Goal: Transaction & Acquisition: Book appointment/travel/reservation

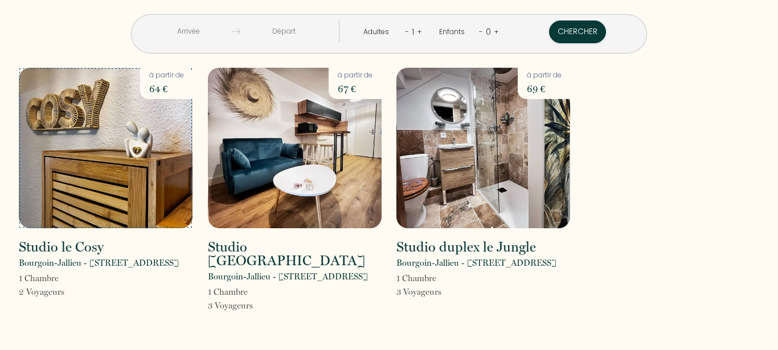
click at [91, 193] on img at bounding box center [106, 148] width 174 height 161
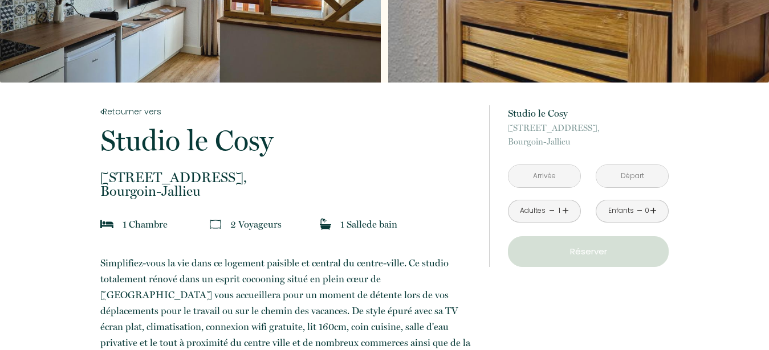
scroll to position [147, 0]
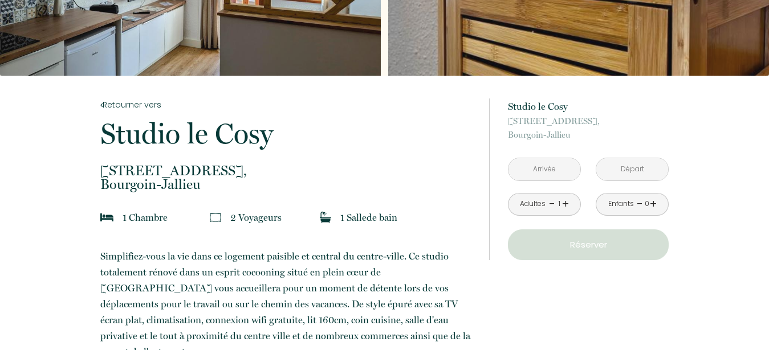
click at [556, 170] on input "text" at bounding box center [544, 169] width 72 height 22
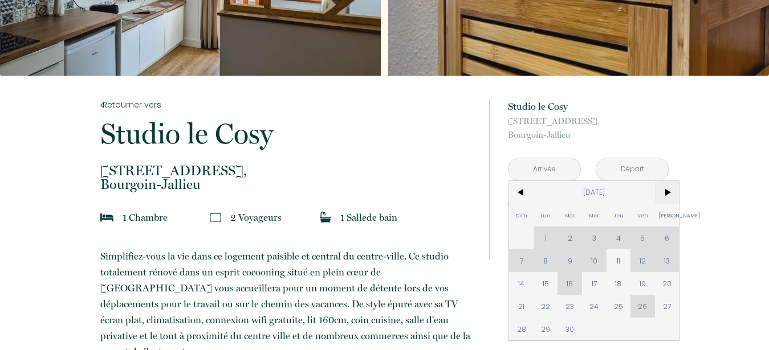
click at [666, 193] on span ">" at bounding box center [667, 192] width 25 height 23
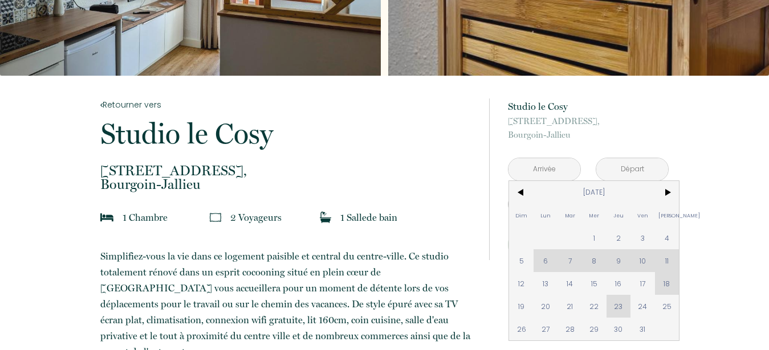
click at [567, 259] on div "Dim Lun Mar Mer Jeu Ven Sam 1 2 3 4 5 6 7 8 9 10 11 12 13 14 15 16 17 18 19 20 …" at bounding box center [594, 261] width 170 height 160
click at [568, 261] on div "Dim Lun Mar Mer Jeu Ven Sam 1 2 3 4 5 6 7 8 9 10 11 12 13 14 15 16 17 18 19 20 …" at bounding box center [594, 261] width 170 height 160
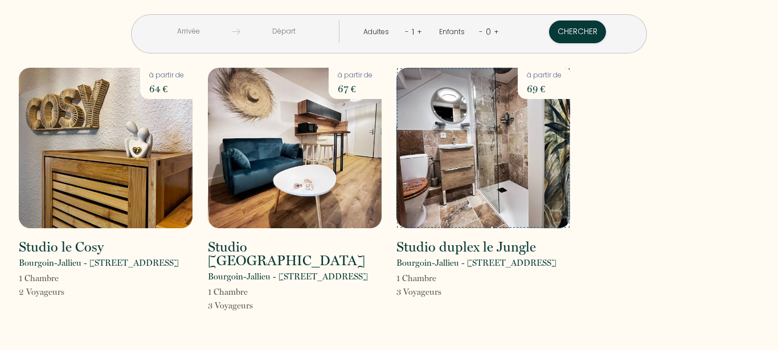
click at [496, 185] on img at bounding box center [484, 148] width 174 height 161
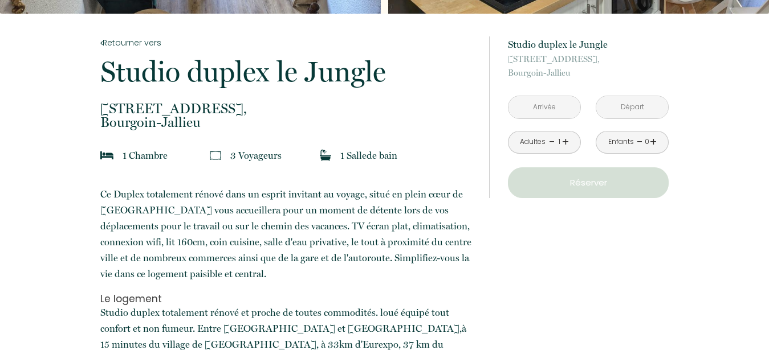
scroll to position [221, 0]
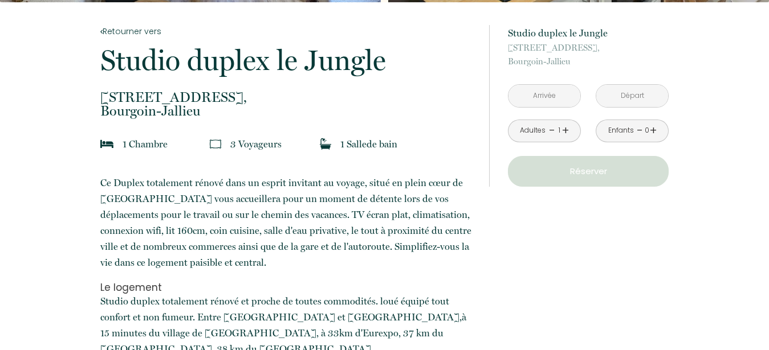
click at [565, 99] on input "text" at bounding box center [544, 96] width 72 height 22
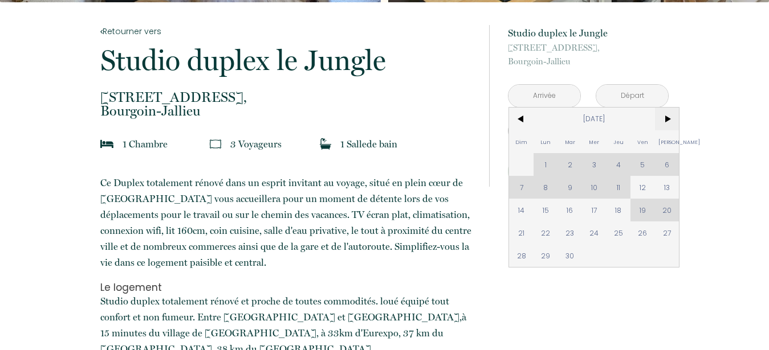
click at [666, 117] on span ">" at bounding box center [667, 119] width 25 height 23
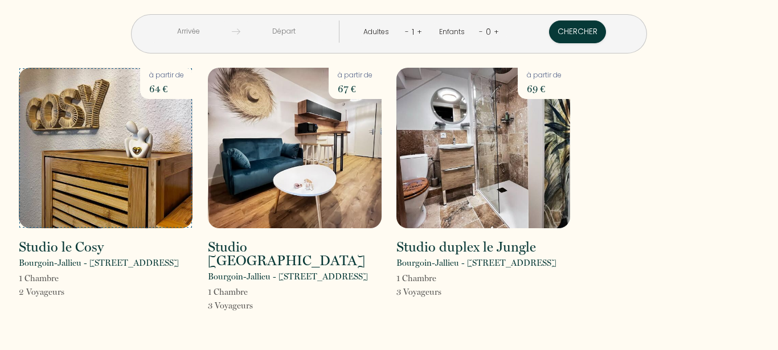
click at [126, 159] on img at bounding box center [106, 148] width 174 height 161
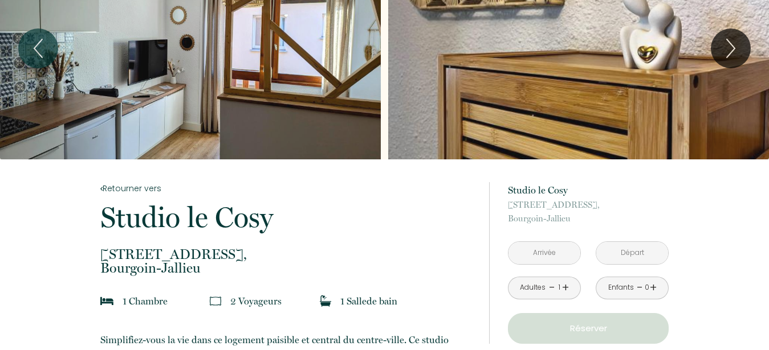
scroll to position [67, 0]
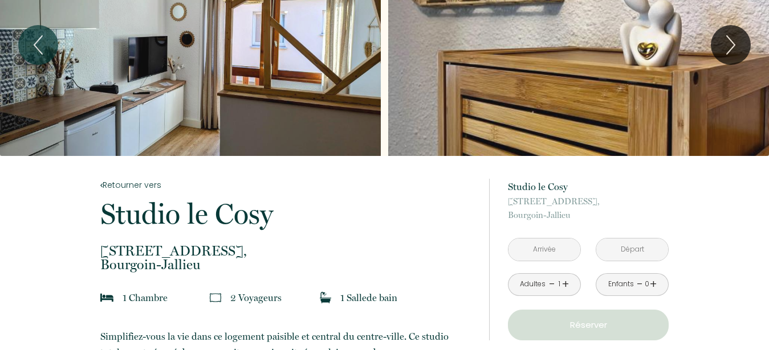
click at [552, 254] on input "text" at bounding box center [544, 250] width 72 height 22
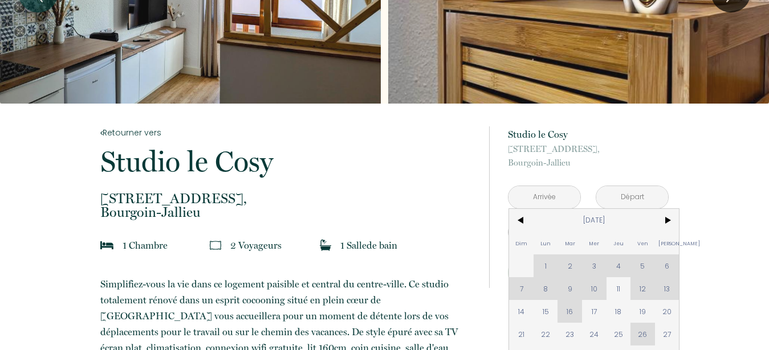
scroll to position [129, 0]
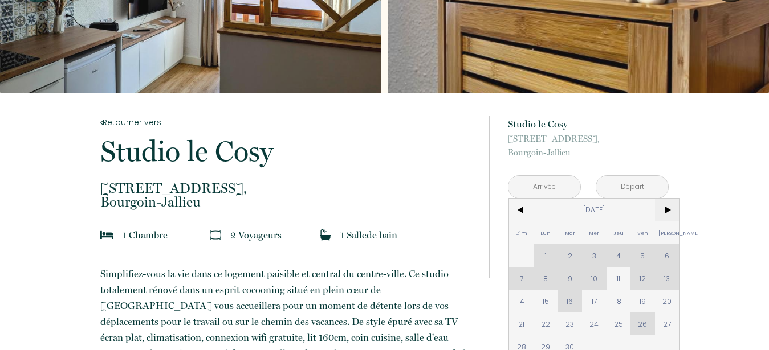
click at [664, 210] on span ">" at bounding box center [667, 210] width 25 height 23
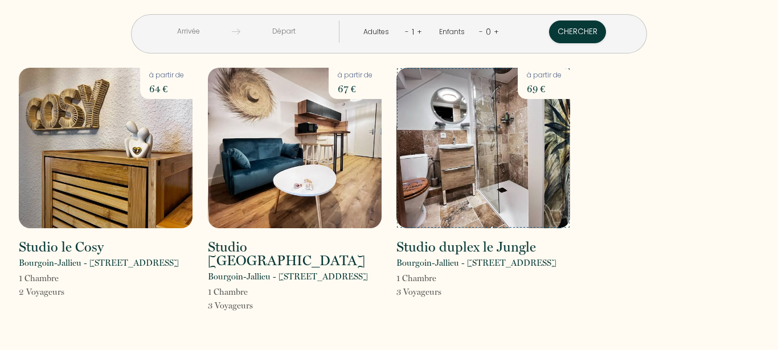
click at [467, 160] on img at bounding box center [484, 148] width 174 height 161
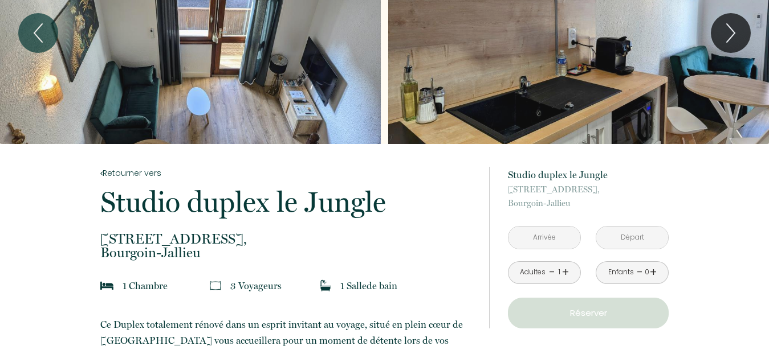
scroll to position [116, 0]
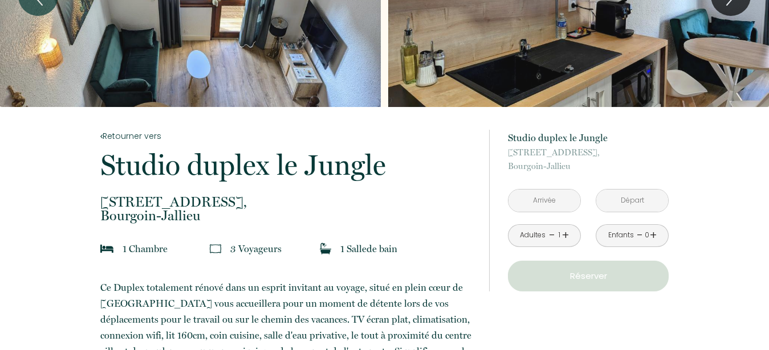
click at [553, 203] on input "text" at bounding box center [544, 201] width 72 height 22
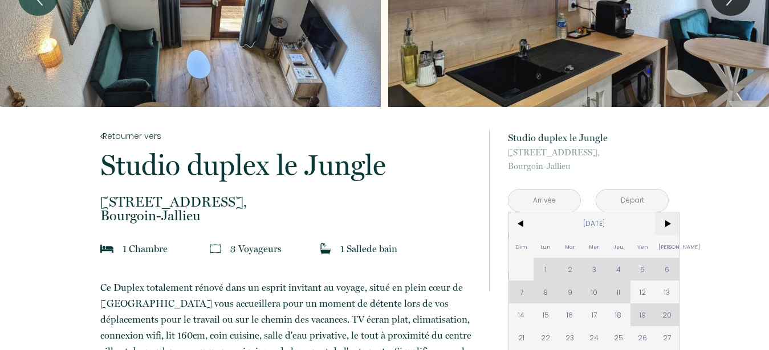
click at [666, 222] on span ">" at bounding box center [667, 224] width 25 height 23
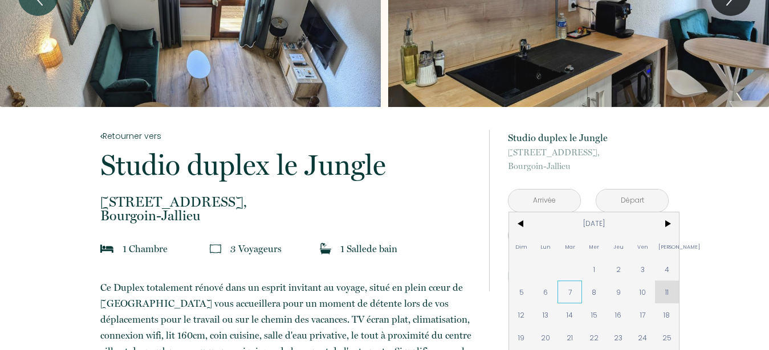
click at [566, 292] on span "7" at bounding box center [569, 292] width 25 height 23
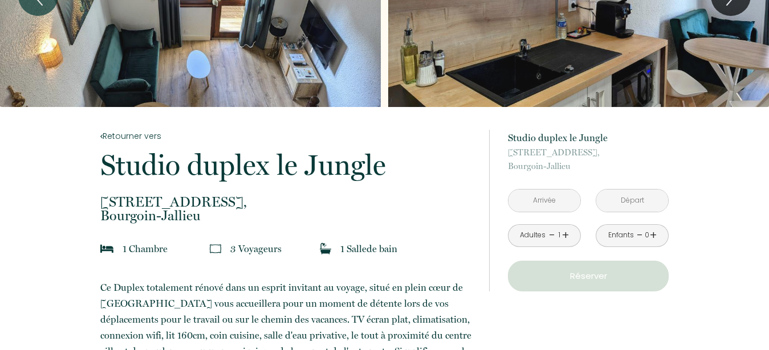
type input "[DATE]"
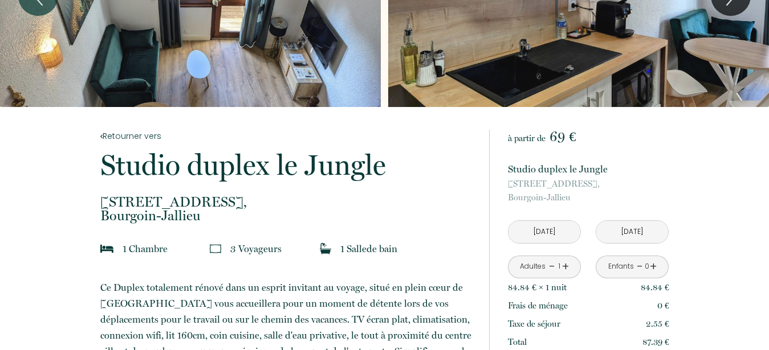
scroll to position [243, 0]
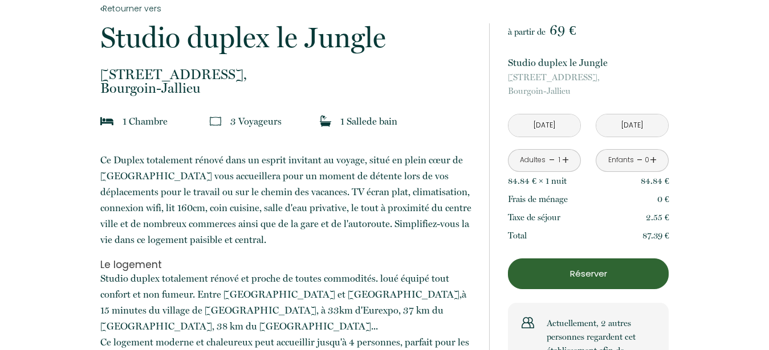
click at [586, 273] on p "Réserver" at bounding box center [588, 274] width 153 height 14
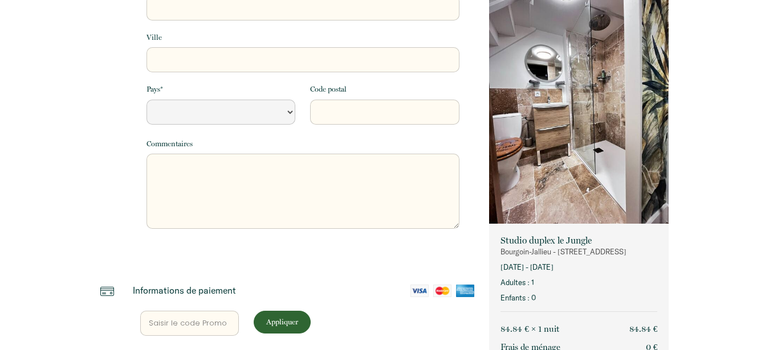
select select "Default select example"
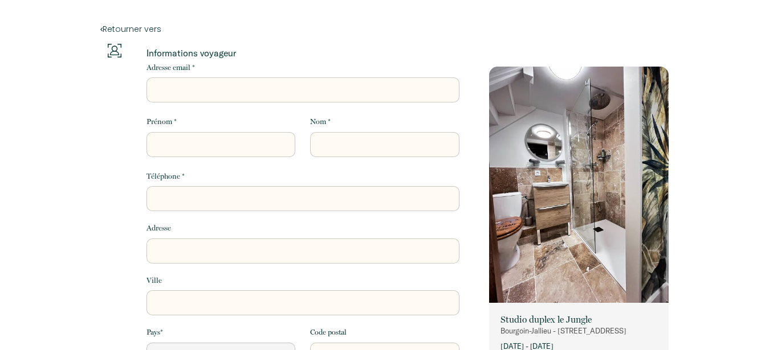
click at [422, 89] on input "Adresse email *" at bounding box center [302, 89] width 313 height 25
type input "c"
select select "Default select example"
type input "ch"
select select "Default select example"
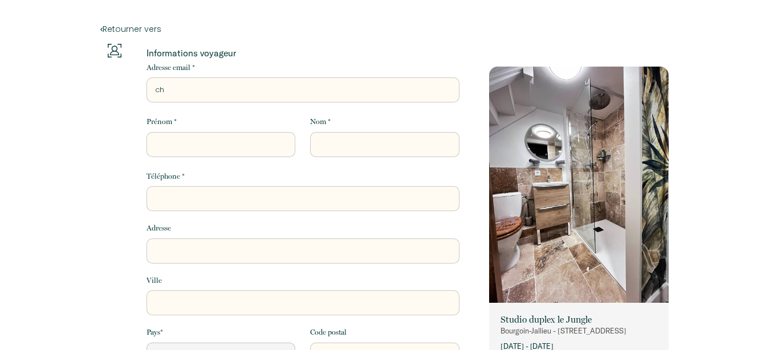
type input "chr"
select select "Default select example"
type input "chri"
select select "Default select example"
type input "[PERSON_NAME]"
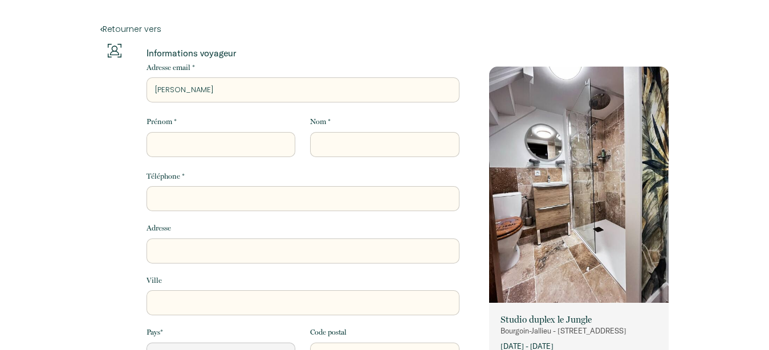
select select "Default select example"
type input "[DEMOGRAPHIC_DATA]"
select select "Default select example"
type input "[DEMOGRAPHIC_DATA]"
select select "Default select example"
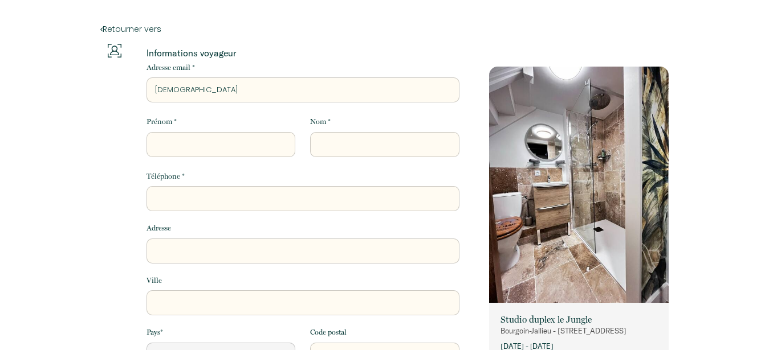
type input "[PERSON_NAME]"
select select "Default select example"
type input "[PERSON_NAME]"
select select "Default select example"
type input "[PERSON_NAME]"
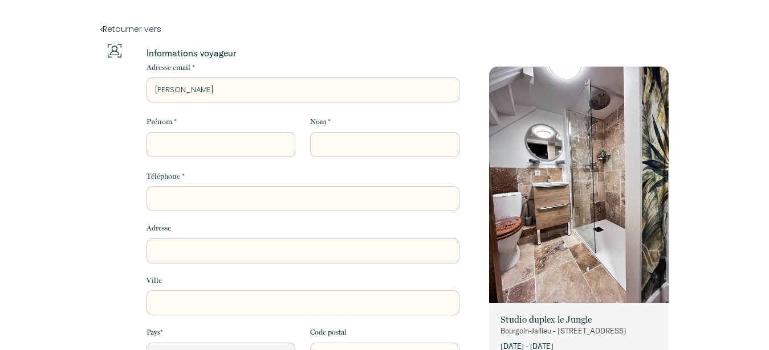
select select "Default select example"
type input "[PERSON_NAME]."
select select "Default select example"
type input "[PERSON_NAME].b"
select select "Default select example"
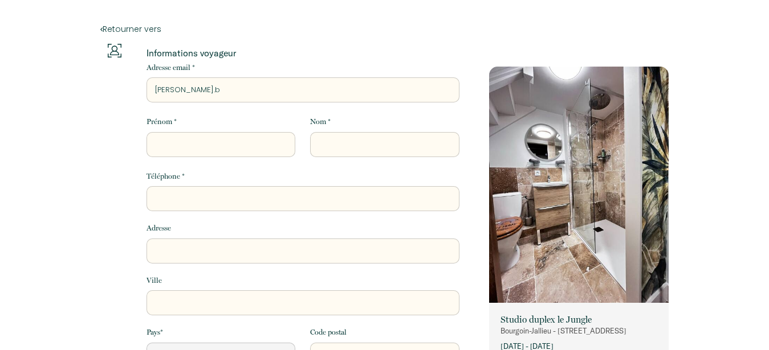
type input "[PERSON_NAME][DOMAIN_NAME]"
select select "Default select example"
type input "[PERSON_NAME].ban"
select select "Default select example"
type input "[PERSON_NAME].bans"
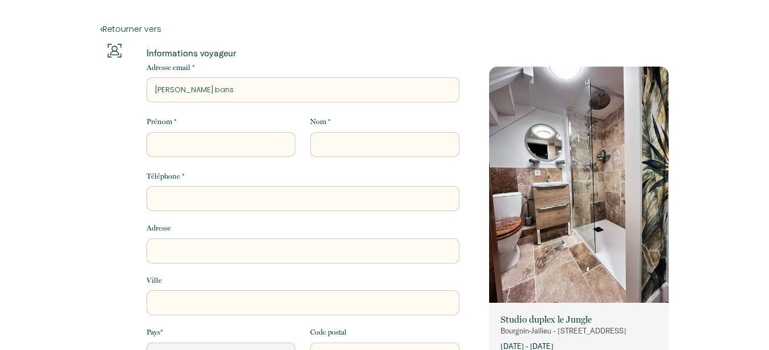
select select "Default select example"
type input "[PERSON_NAME].banse"
select select "Default select example"
type input "[PERSON_NAME].banse@"
select select "Default select example"
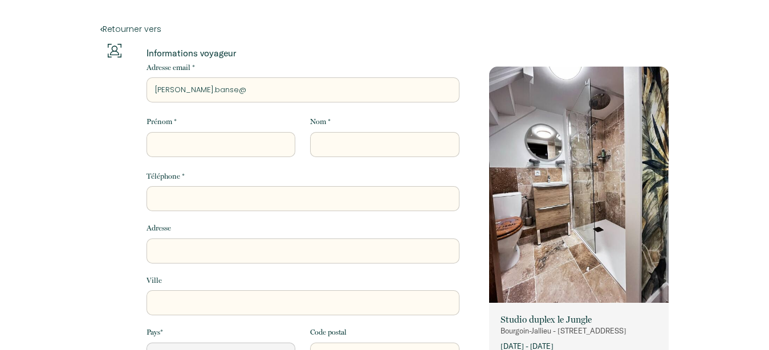
type input "[PERSON_NAME].banse@f"
select select "Default select example"
type input "[PERSON_NAME].banse@fo"
select select "Default select example"
type input "[PERSON_NAME].banse@for"
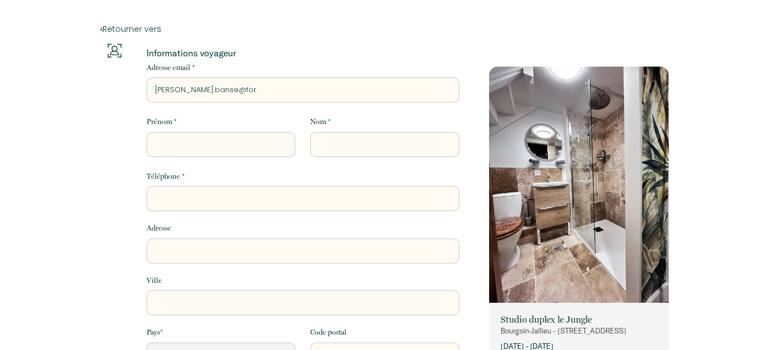
select select "Default select example"
type input "[PERSON_NAME].banse@form"
select select "Default select example"
type input "[PERSON_NAME].banse@forma"
select select "Default select example"
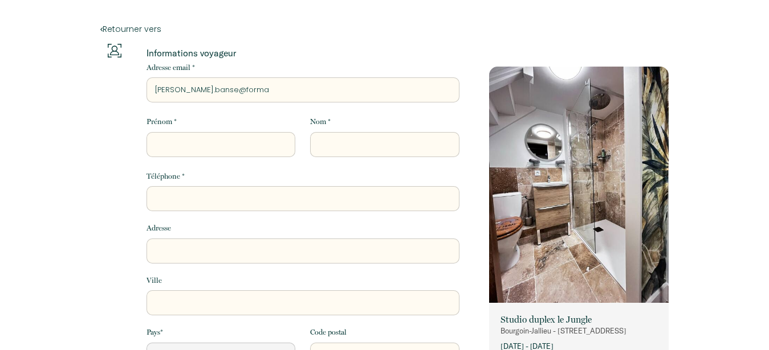
type input "[PERSON_NAME].banse@format"
select select "Default select example"
type input "[PERSON_NAME].banse@formati"
select select "Default select example"
type input "[PERSON_NAME].banse@formatio"
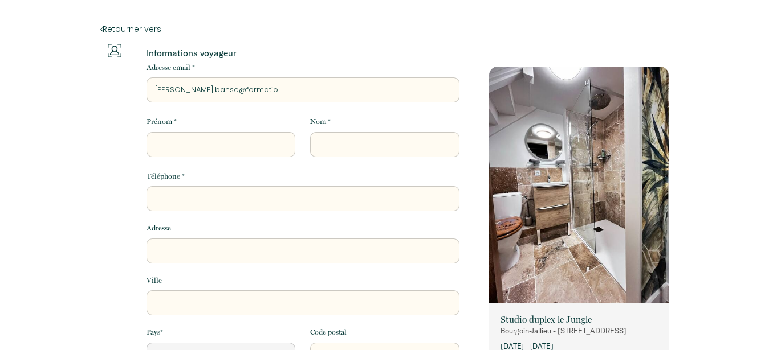
select select "Default select example"
type input "[PERSON_NAME].banse@formation"
select select "Default select example"
type input "[PERSON_NAME].banse@formation-"
select select "Default select example"
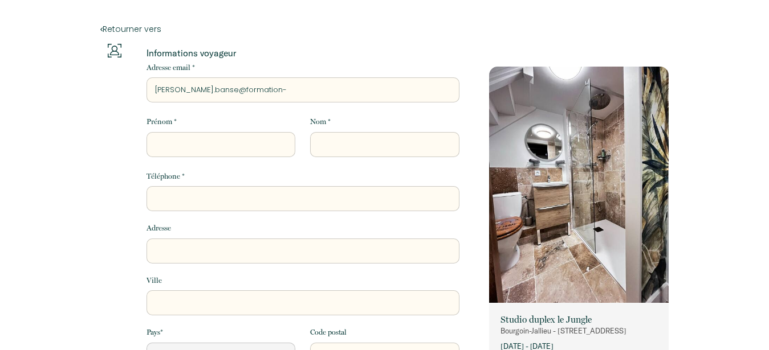
type input "[PERSON_NAME].banse@formation-l"
select select "Default select example"
type input "[PERSON_NAME].banse@formation-la"
select select "Default select example"
type input "[PERSON_NAME].banse@formation-lac"
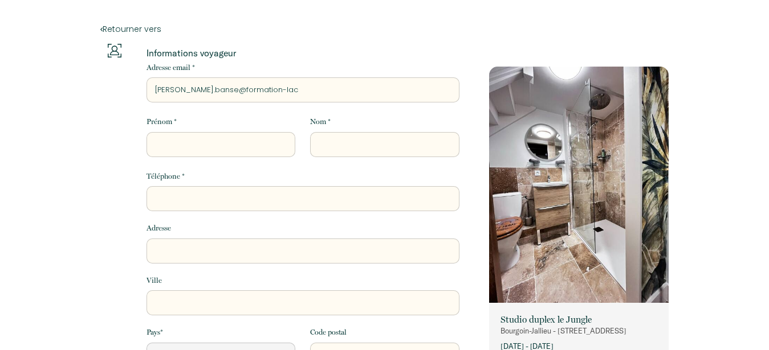
select select "Default select example"
type input "[PERSON_NAME].banse@formation-lac."
select select "Default select example"
type input "[PERSON_NAME].banse@formation-lac.c"
select select "Default select example"
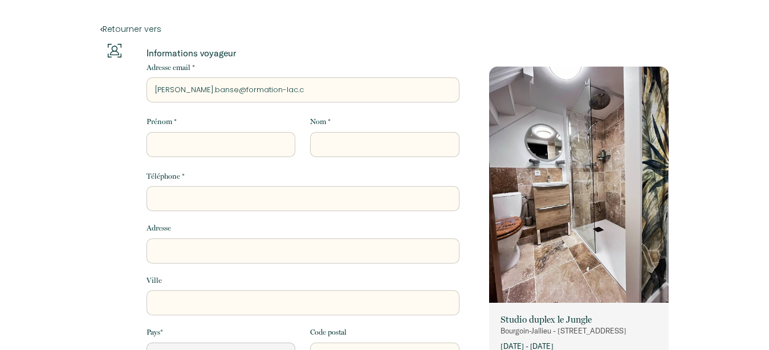
type input "[PERSON_NAME][EMAIL_ADDRESS][DOMAIN_NAME]"
select select "Default select example"
type input "[PERSON_NAME][EMAIL_ADDRESS][DOMAIN_NAME]"
select select "Default select example"
type input "[PERSON_NAME][EMAIL_ADDRESS][DOMAIN_NAME]"
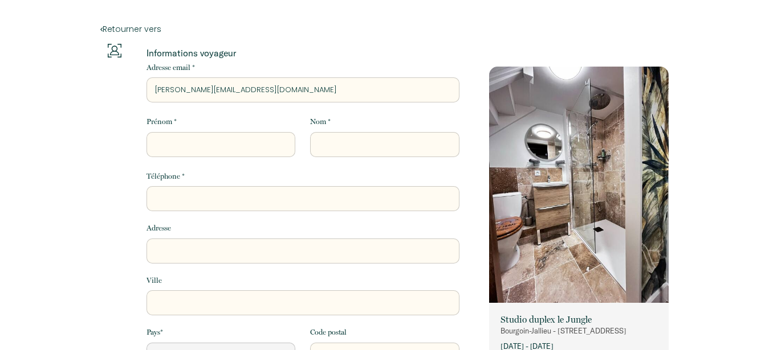
click at [234, 142] on input "Prénom *" at bounding box center [220, 144] width 149 height 25
type input "C"
select select "Default select example"
type input "Ch"
select select "Default select example"
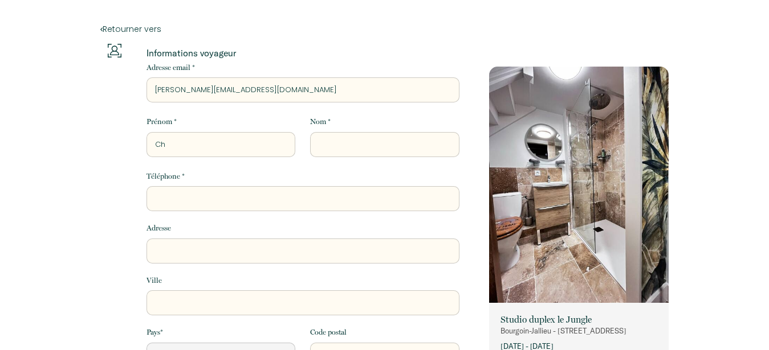
type input "Chr"
select select "Default select example"
type input "Chri"
select select "Default select example"
type input "[PERSON_NAME]"
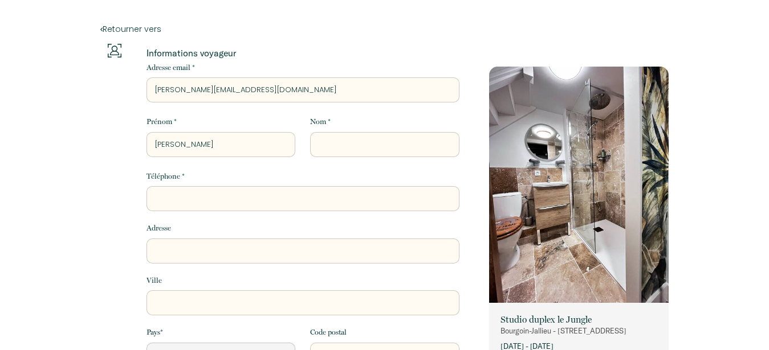
select select "Default select example"
type input "[DEMOGRAPHIC_DATA]"
select select "Default select example"
type input "[DEMOGRAPHIC_DATA]"
select select "Default select example"
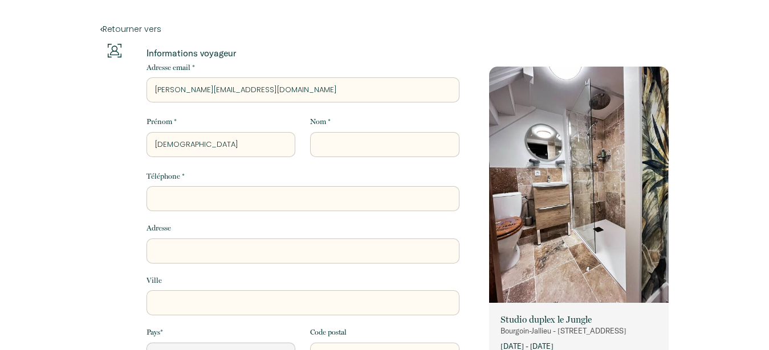
type input "[PERSON_NAME]"
select select "Default select example"
type input "[PERSON_NAME]"
select select "Default select example"
type input "[PERSON_NAME]"
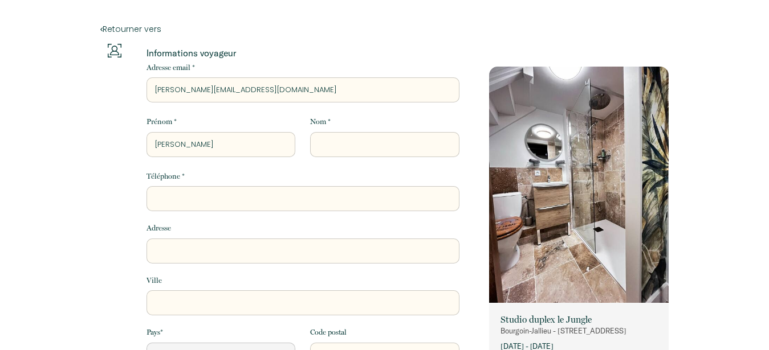
select select "Default select example"
type input "[PERSON_NAME]"
click at [327, 142] on input "Nom *" at bounding box center [384, 144] width 149 height 25
type input "B"
select select "Default select example"
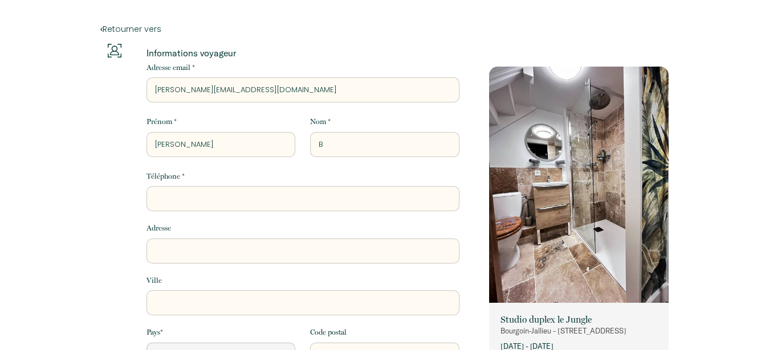
type input "Ba"
select select "Default select example"
type input "Ban"
select select "Default select example"
type input "Bans"
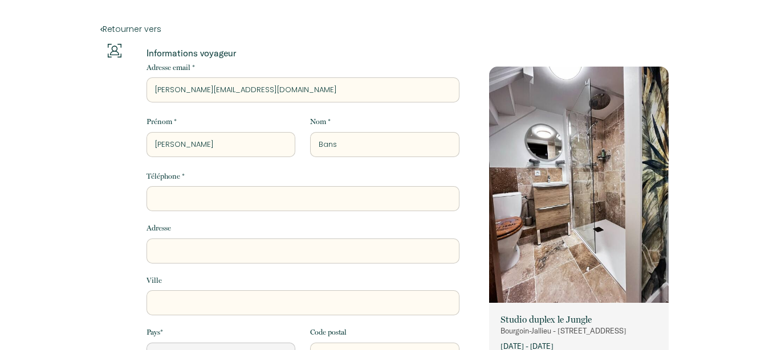
select select "Default select example"
type input "Banse"
select select "Default select example"
type input "Banse"
click at [287, 195] on input "Téléphone *" at bounding box center [302, 198] width 313 height 25
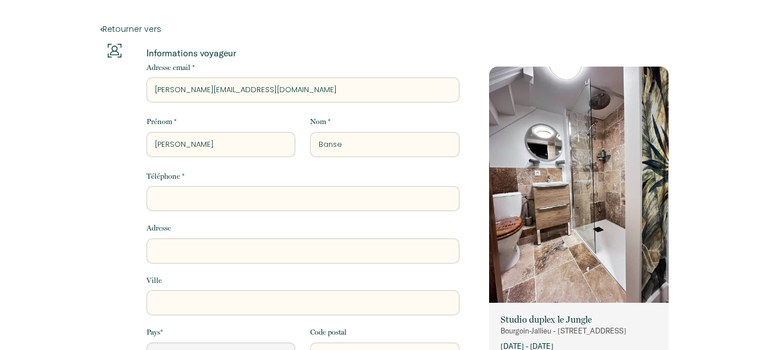
type input "0"
select select "Default select example"
type input "06"
select select "Default select example"
type input "062"
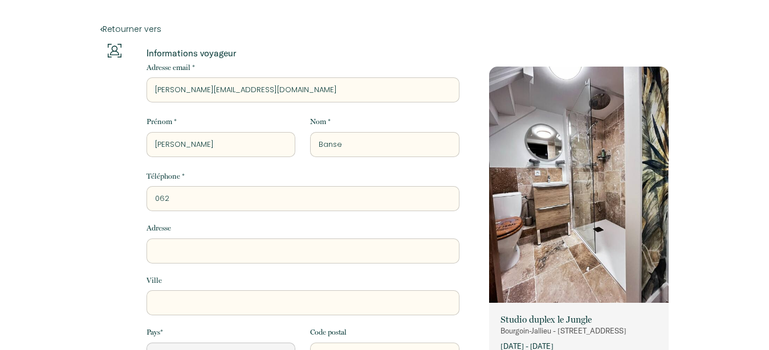
select select "Default select example"
type input "0620"
select select "Default select example"
type input "06208"
select select "Default select example"
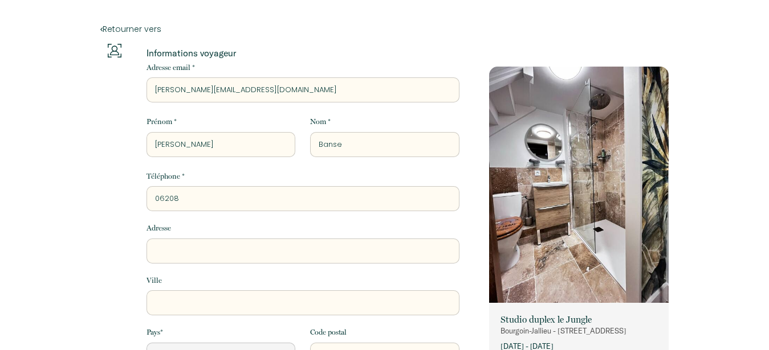
type input "062088"
select select "Default select example"
type input "0620880"
select select "Default select example"
type input "06208806"
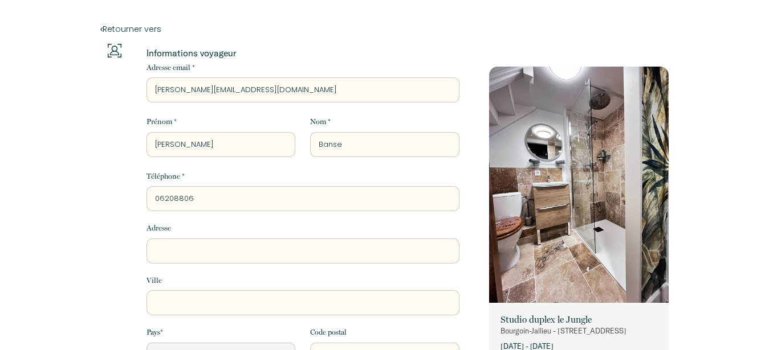
select select "Default select example"
type input "062088069"
select select "Default select example"
type input "0620880695"
select select "Default select example"
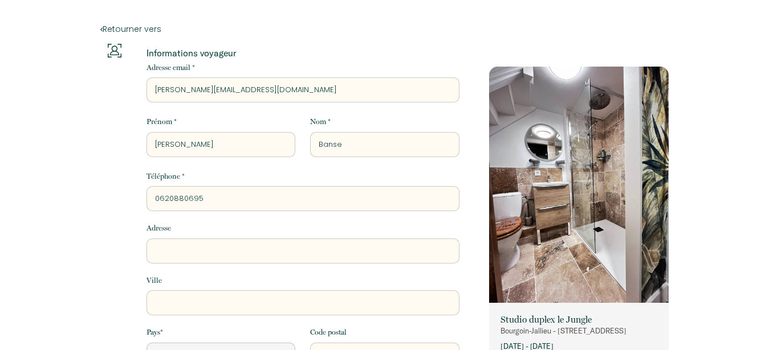
type input "0620880695"
click at [275, 250] on input "Adresse" at bounding box center [302, 251] width 313 height 25
type input "4"
select select "Default select example"
type input "43"
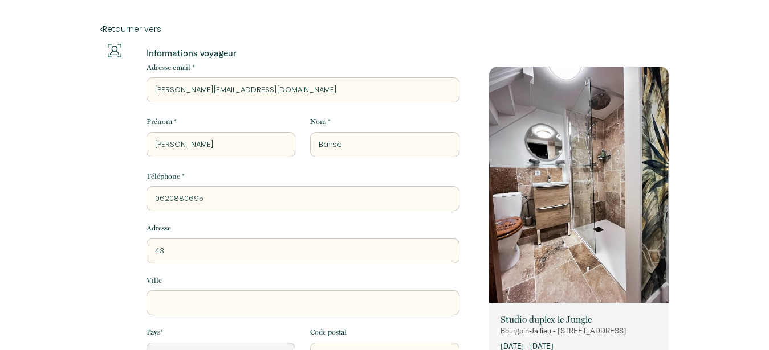
select select "Default select example"
type input "43"
select select "Default select example"
type input "43 r"
select select "Default select example"
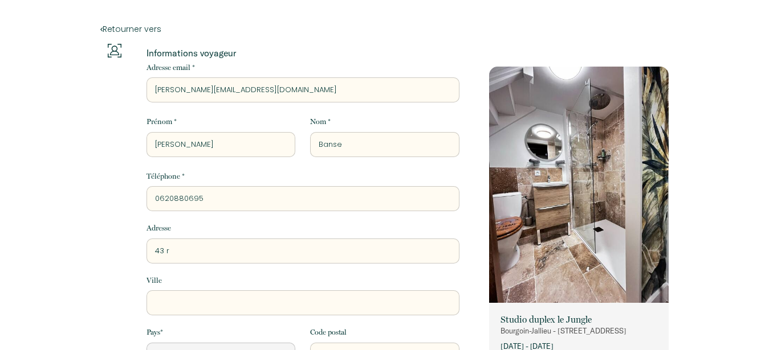
type input "43 ru"
select select "Default select example"
type input "43 rue"
select select "Default select example"
type input "43 rue"
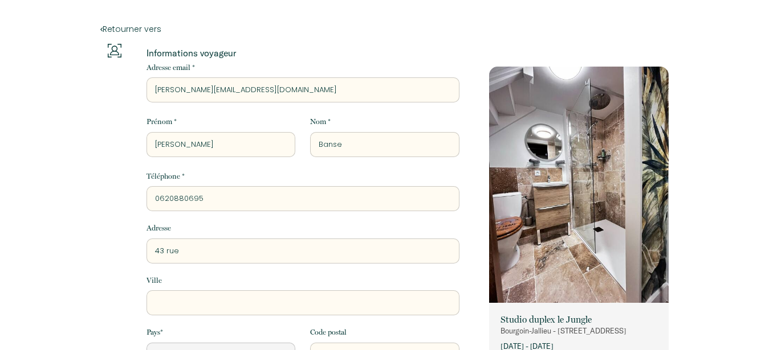
select select "Default select example"
type input "[STREET_ADDRESS]"
select select "Default select example"
type input "[STREET_ADDRESS]"
select select "Default select example"
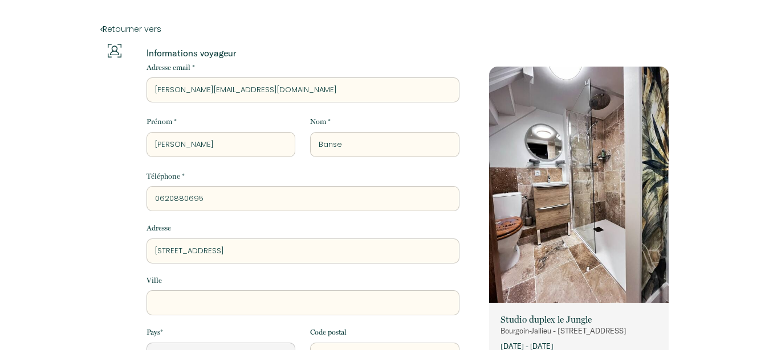
type input "[STREET_ADDRESS]"
select select "Default select example"
type input "[STREET_ADDRESS]"
select select "Default select example"
type input "[STREET_ADDRESS]"
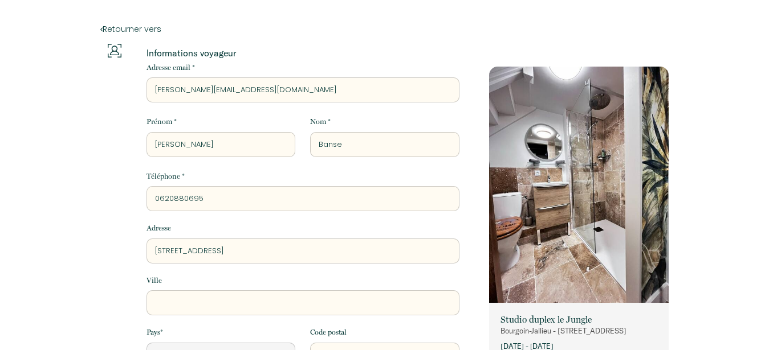
select select "Default select example"
type input "[STREET_ADDRESS][PERSON_NAME]"
select select "Default select example"
type input "[STREET_ADDRESS][PERSON_NAME]"
select select "Default select example"
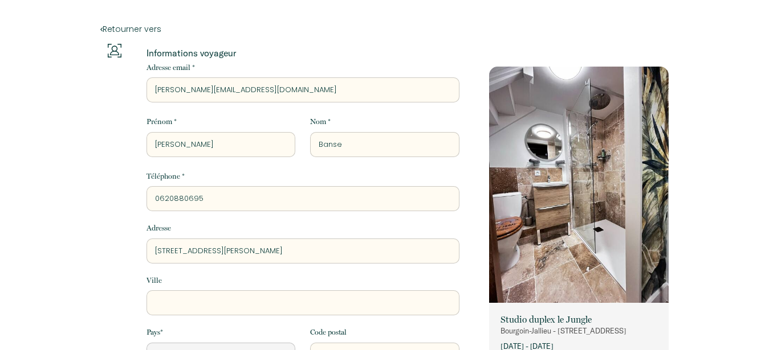
type input "[STREET_ADDRESS][PERSON_NAME]"
select select "Default select example"
type input "[STREET_ADDRESS][PERSON_NAME]"
select select "Default select example"
type input "[STREET_ADDRESS][PERSON_NAME]"
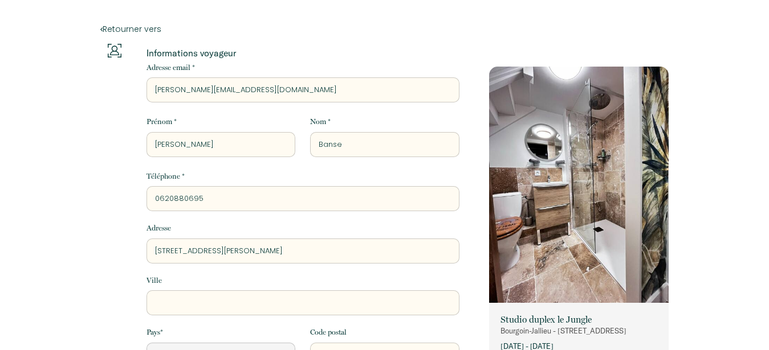
select select "Default select example"
type input "[STREET_ADDRESS][PERSON_NAME]"
select select "Default select example"
type input "[STREET_ADDRESS][PERSON_NAME]"
click at [248, 307] on input "Ville" at bounding box center [302, 303] width 313 height 25
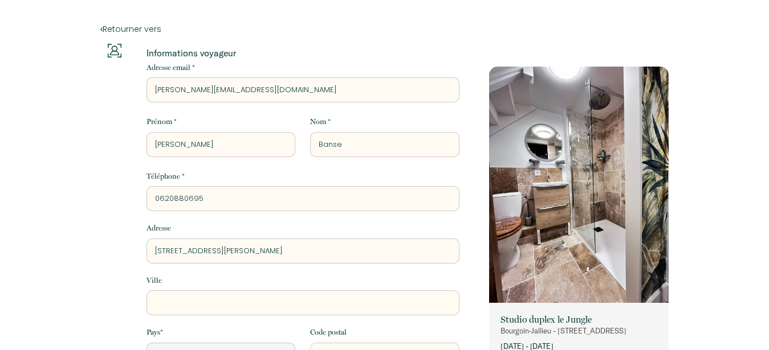
type input "B"
select select "Default select example"
type input "Bo"
select select "Default select example"
type input "Bor"
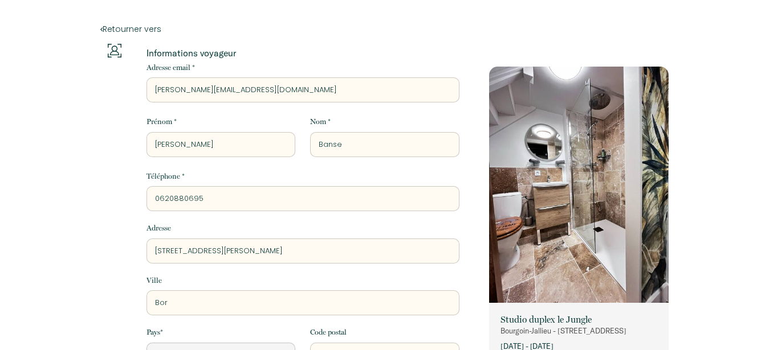
select select "Default select example"
type input "Bord"
select select "Default select example"
type input "Borde"
select select "Default select example"
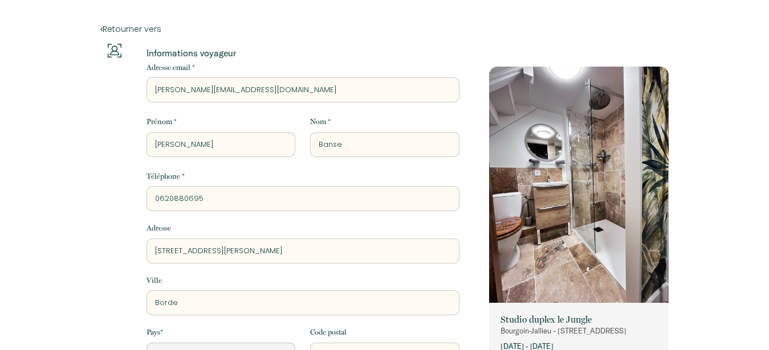
type input "Bordea"
select select "Default select example"
type input "Bordeau"
select select "Default select example"
type input "[GEOGRAPHIC_DATA]"
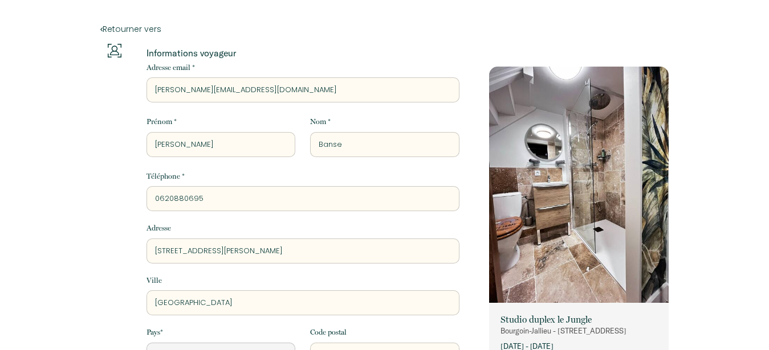
select select "Default select example"
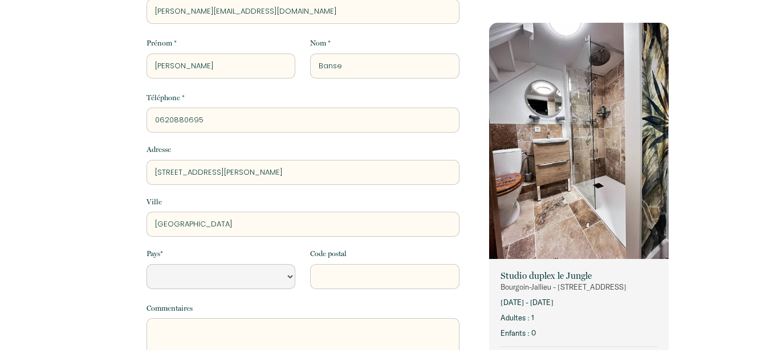
scroll to position [96, 0]
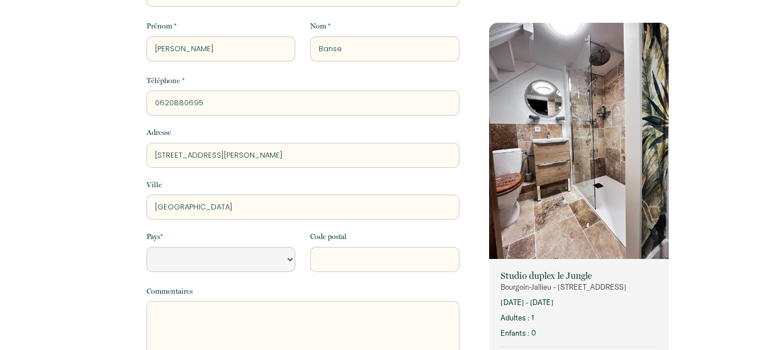
type input "[GEOGRAPHIC_DATA]"
click at [365, 260] on input "Code postal" at bounding box center [384, 259] width 149 height 25
type input "3"
select select "Default select example"
type input "33"
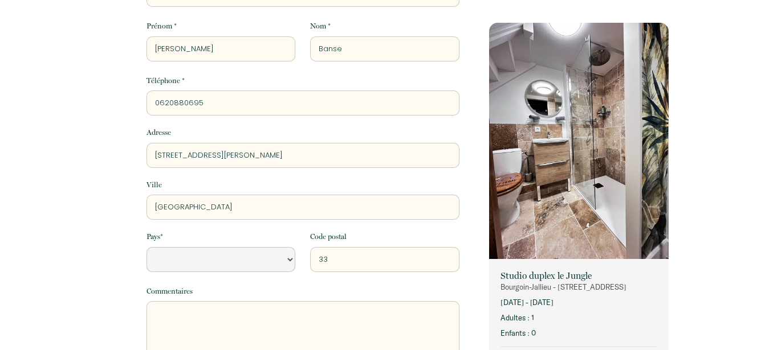
select select "Default select example"
type input "331"
select select "Default select example"
type input "3310"
select select "Default select example"
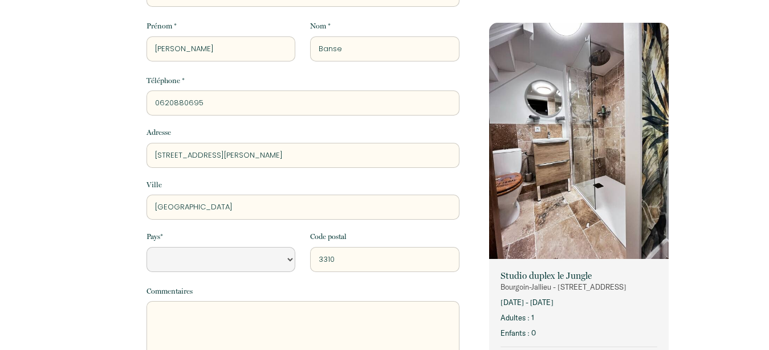
type input "33100"
select select "Default select example"
type input "33100"
click at [146, 247] on select "[GEOGRAPHIC_DATA] [GEOGRAPHIC_DATA] [GEOGRAPHIC_DATA] [GEOGRAPHIC_DATA] [GEOGRA…" at bounding box center [220, 259] width 149 height 25
click option "[GEOGRAPHIC_DATA]" at bounding box center [0, 0] width 0 height 0
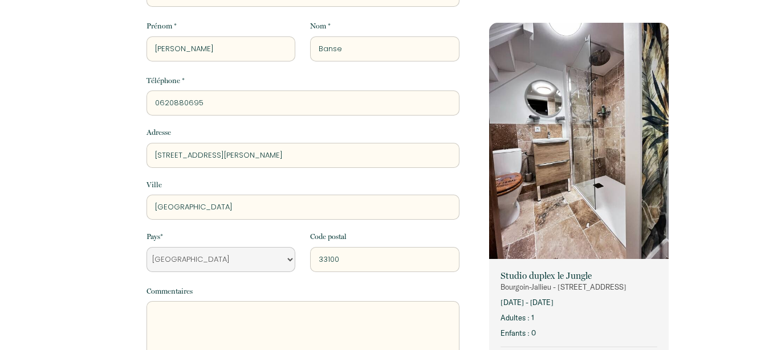
select select "FR"
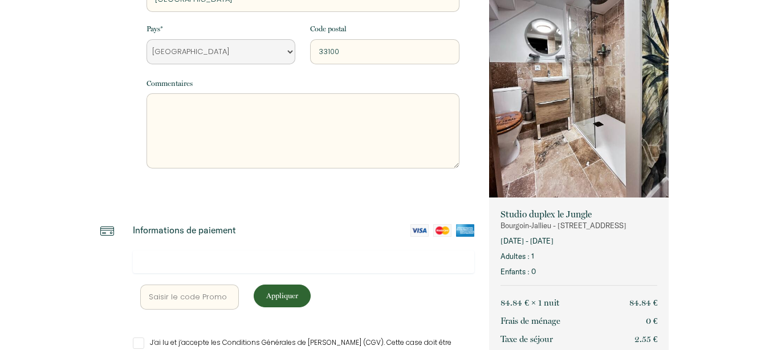
scroll to position [313, 0]
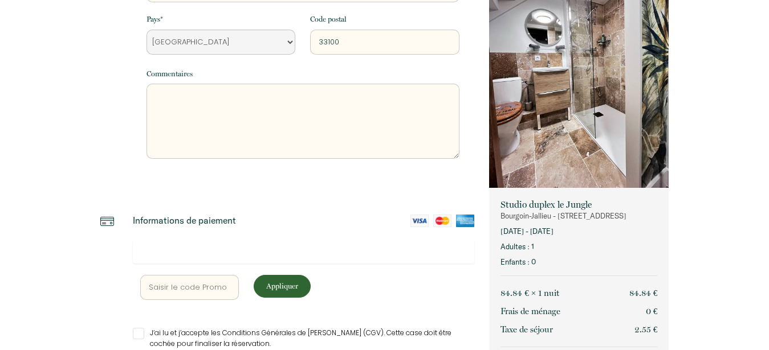
click at [281, 292] on p "Appliquer" at bounding box center [282, 286] width 49 height 11
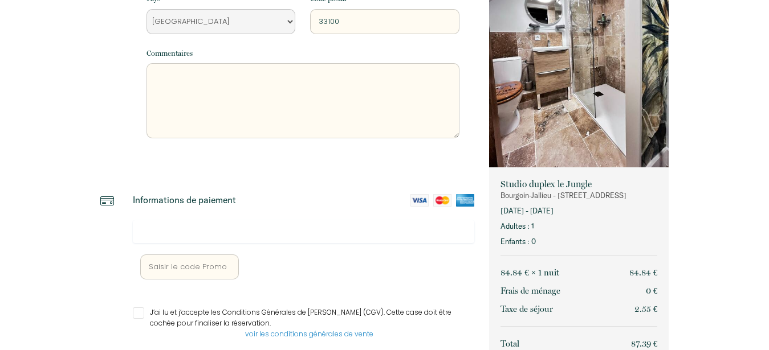
scroll to position [381, 0]
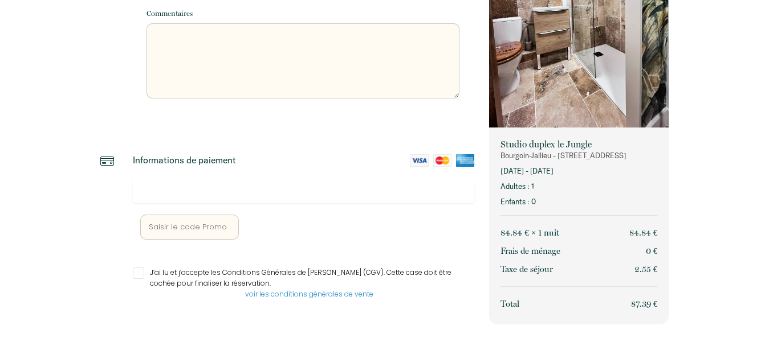
click at [140, 272] on input "J’ai lu et j’accepte les Conditions Générales de [PERSON_NAME] (CGV). Cette cas…" at bounding box center [304, 273] width 342 height 11
checkbox input "true"
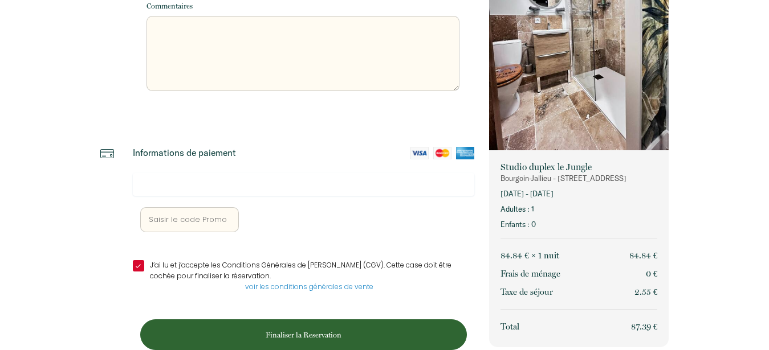
click at [305, 336] on button "Finaliser la Reservation" at bounding box center [303, 335] width 326 height 31
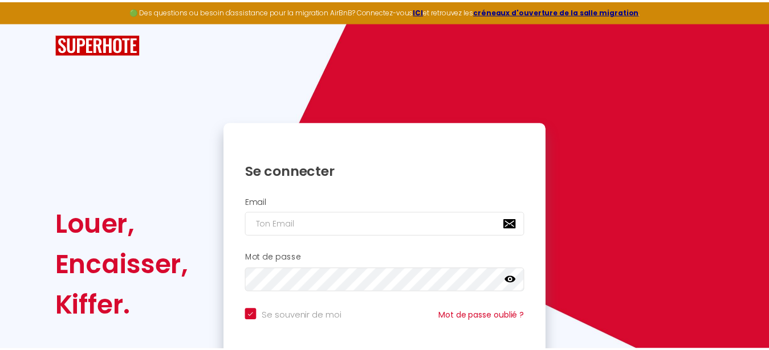
scroll to position [0, 0]
